Goal: Task Accomplishment & Management: Complete application form

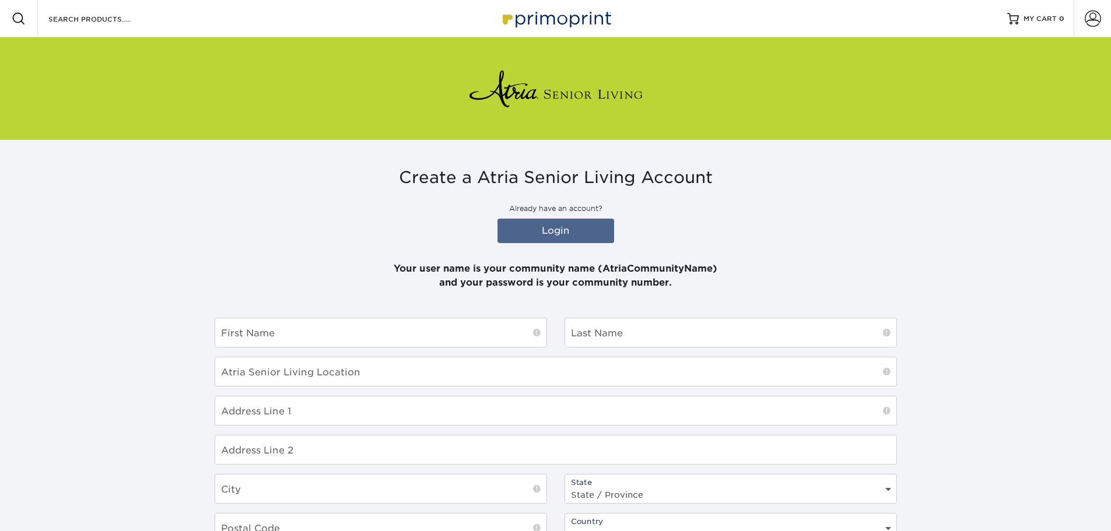
click at [338, 348] on div "First Name" at bounding box center [381, 333] width 333 height 30
click at [324, 330] on input "text" at bounding box center [380, 333] width 331 height 29
type input "[PERSON_NAME]"
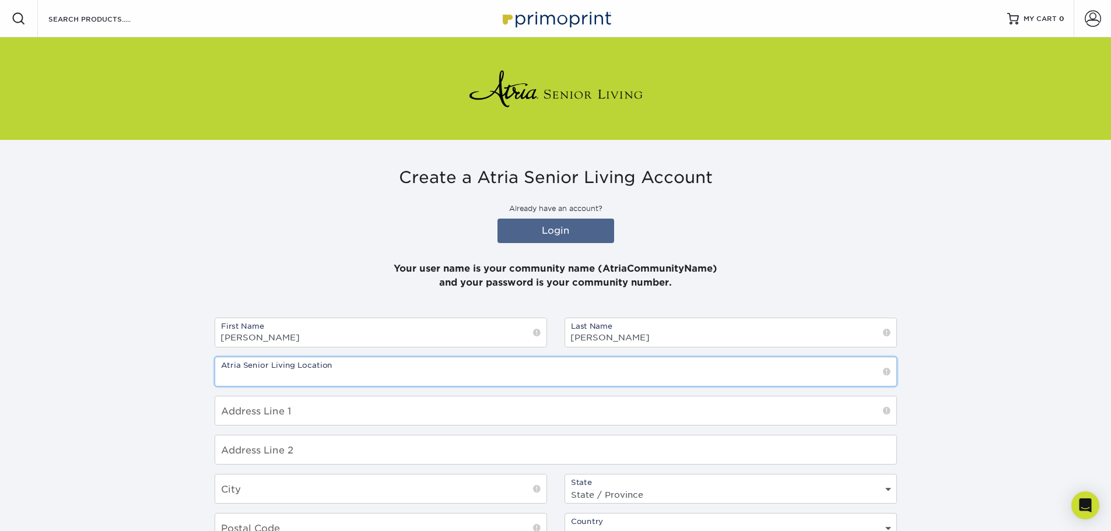
click at [851, 372] on input "text" at bounding box center [555, 372] width 681 height 29
click at [265, 373] on input "text" at bounding box center [555, 372] width 681 height 29
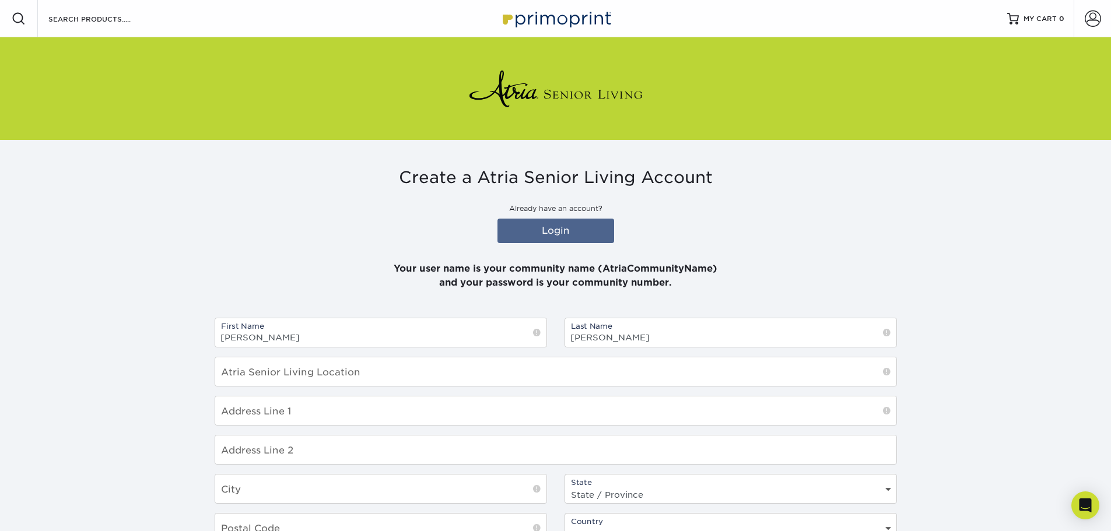
click at [886, 373] on span at bounding box center [887, 372] width 8 height 12
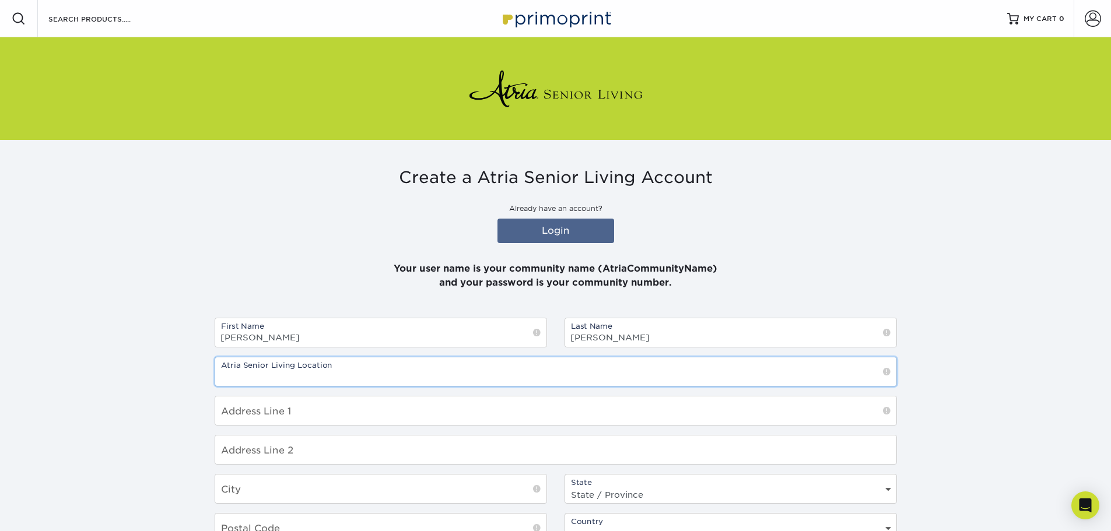
click at [275, 374] on input "text" at bounding box center [555, 372] width 681 height 29
type input "[GEOGRAPHIC_DATA]"
click at [326, 422] on input "text" at bounding box center [555, 411] width 681 height 29
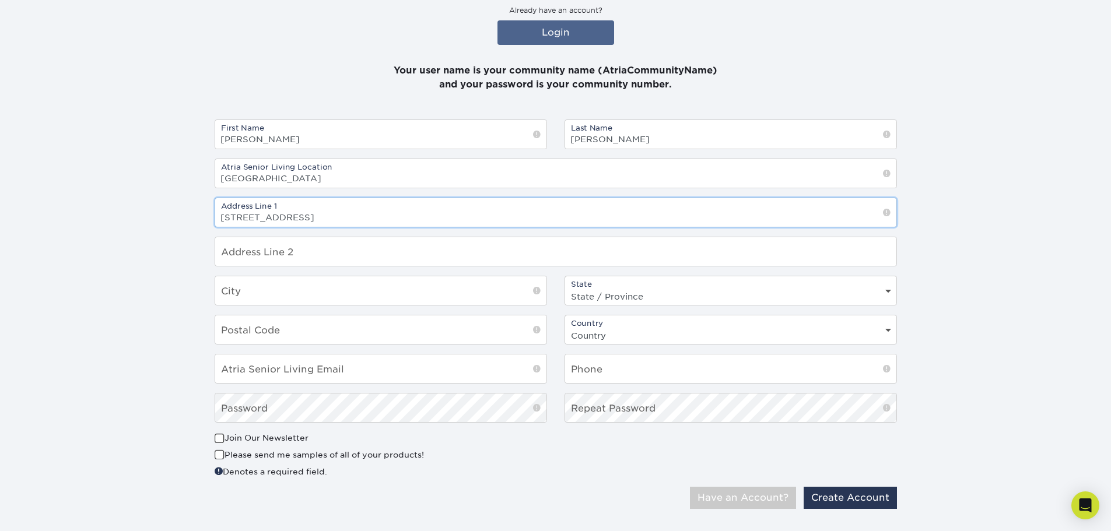
scroll to position [218, 0]
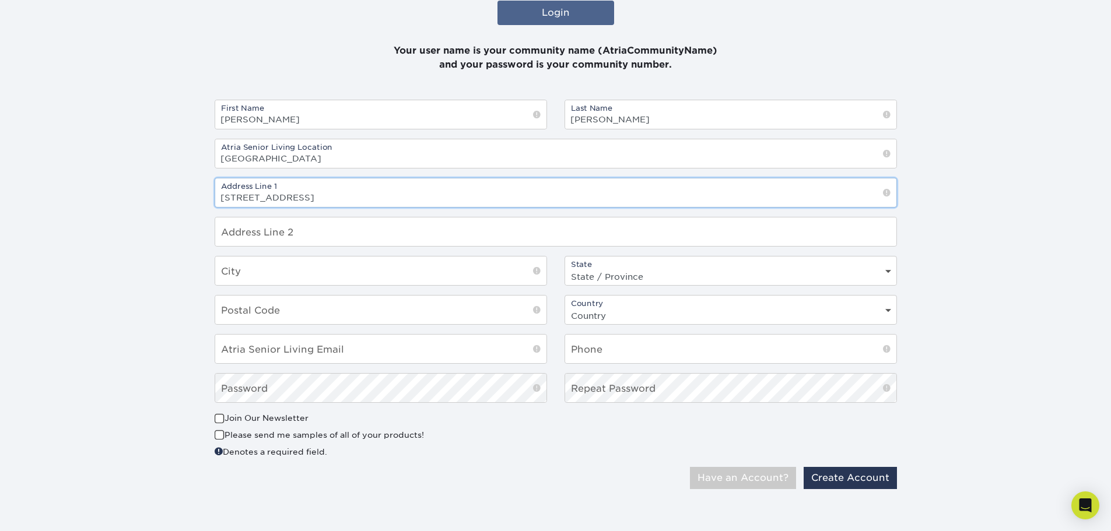
type input "[STREET_ADDRESS]"
click at [258, 272] on input "text" at bounding box center [380, 271] width 331 height 29
type input "[GEOGRAPHIC_DATA]"
click at [887, 271] on select "State / Province [US_STATE] [US_STATE] [US_STATE] [US_STATE] [US_STATE] [US_STA…" at bounding box center [730, 276] width 331 height 17
select select "MA"
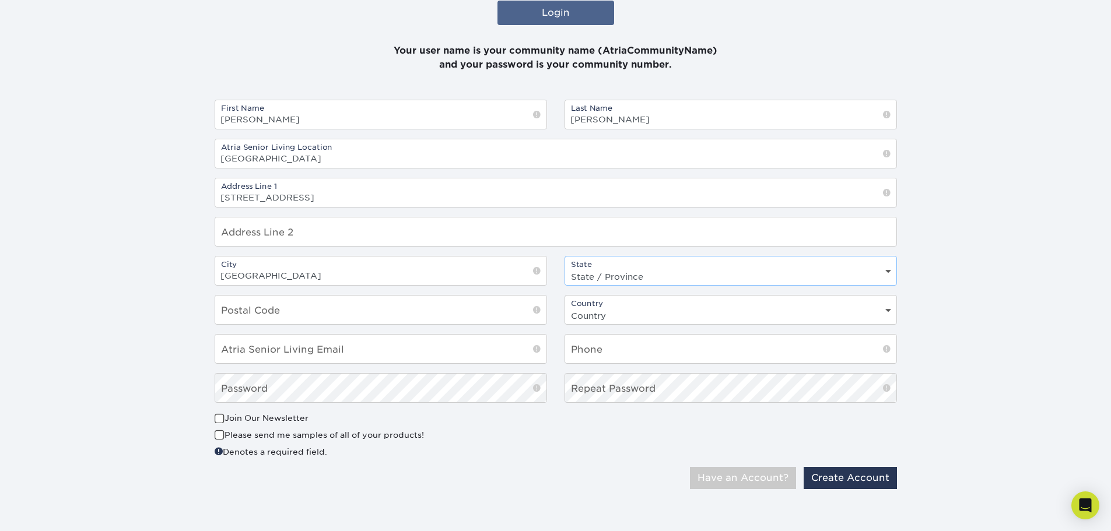
click at [565, 268] on select "State / Province [US_STATE] [US_STATE] [US_STATE] [US_STATE] [US_STATE] [US_STA…" at bounding box center [730, 276] width 331 height 17
click at [397, 319] on input "text" at bounding box center [380, 310] width 331 height 29
type input "02171"
click at [883, 306] on div "Country Country [GEOGRAPHIC_DATA] [GEOGRAPHIC_DATA]" at bounding box center [731, 310] width 333 height 30
click at [884, 309] on select "Country [GEOGRAPHIC_DATA] [GEOGRAPHIC_DATA]" at bounding box center [730, 315] width 331 height 17
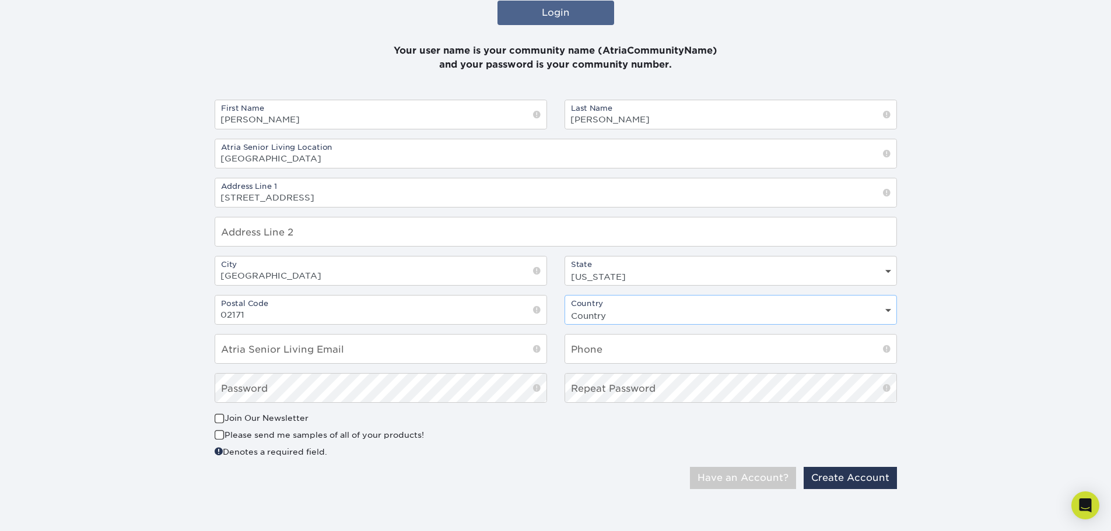
select select "US"
click at [565, 307] on select "Country [GEOGRAPHIC_DATA] [GEOGRAPHIC_DATA]" at bounding box center [730, 315] width 331 height 17
click at [278, 343] on input "email" at bounding box center [380, 349] width 331 height 29
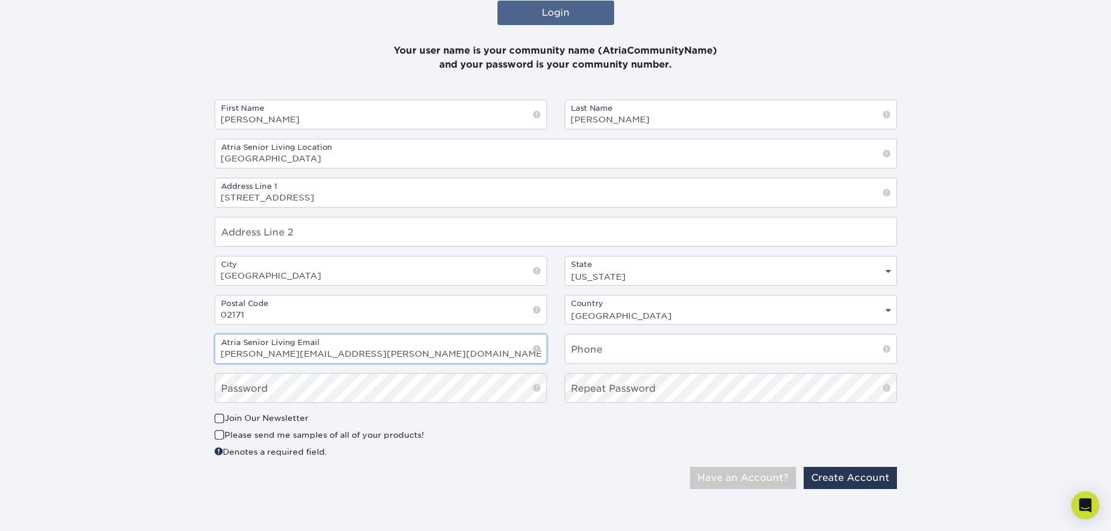
type input "[PERSON_NAME][EMAIL_ADDRESS][PERSON_NAME][DOMAIN_NAME]"
type input "[PHONE_NUMBER]"
click at [472, 482] on div "Only Atria Senior Living email addresses are accepted! Have an Account? Create …" at bounding box center [556, 483] width 700 height 32
click at [855, 480] on button "Create Account" at bounding box center [850, 478] width 93 height 22
